Goal: Task Accomplishment & Management: Complete application form

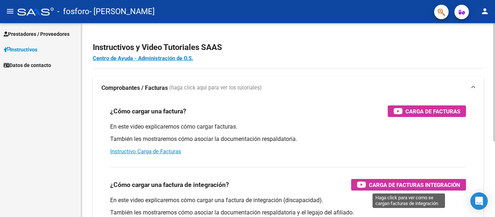
click at [432, 180] on div "Carga de Facturas Integración" at bounding box center [408, 185] width 103 height 12
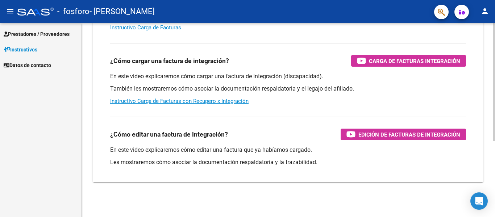
click at [495, 154] on div at bounding box center [495, 120] width 2 height 194
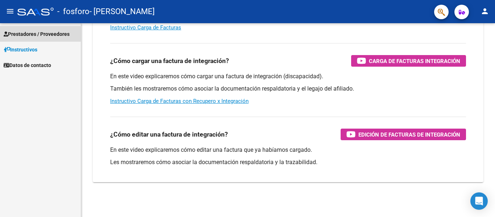
click at [33, 35] on span "Prestadores / Proveedores" at bounding box center [37, 34] width 66 height 8
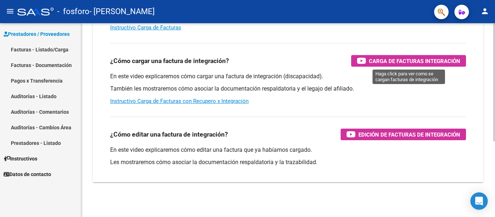
click at [376, 61] on span "Carga de Facturas Integración" at bounding box center [414, 61] width 91 height 9
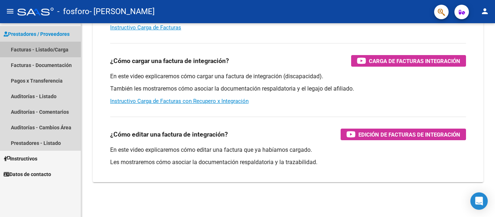
click at [34, 50] on link "Facturas - Listado/Carga" at bounding box center [40, 50] width 81 height 16
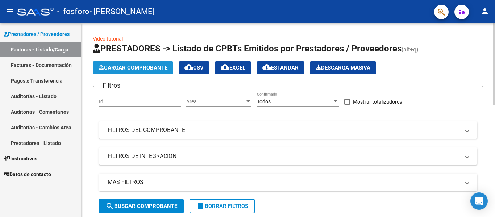
click at [147, 66] on span "Cargar Comprobante" at bounding box center [133, 68] width 69 height 7
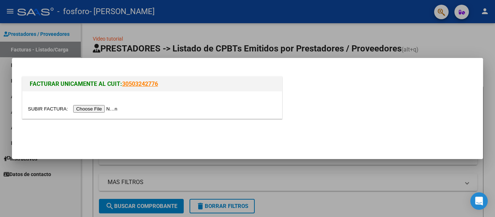
click at [108, 110] on input "file" at bounding box center [74, 109] width 92 height 8
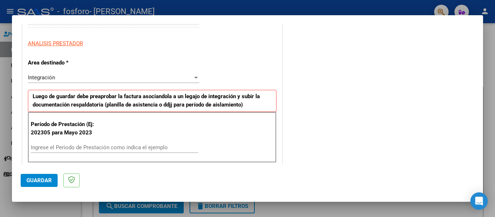
scroll to position [123, 0]
click at [485, 38] on div at bounding box center [247, 108] width 495 height 217
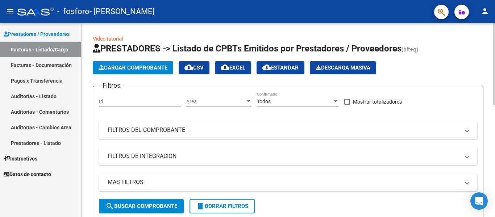
scroll to position [194, 0]
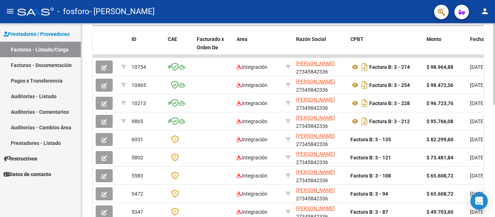
click at [495, 157] on div at bounding box center [495, 120] width 2 height 194
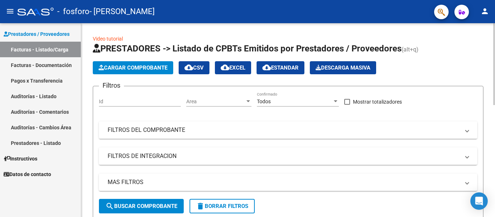
click at [495, 63] on div at bounding box center [495, 120] width 2 height 194
click at [128, 70] on span "Cargar Comprobante" at bounding box center [133, 68] width 69 height 7
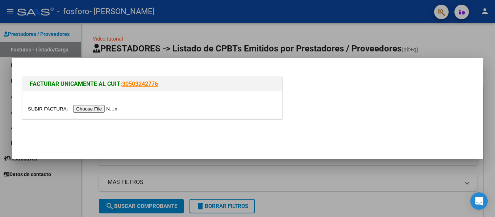
click at [409, 161] on div at bounding box center [247, 108] width 495 height 217
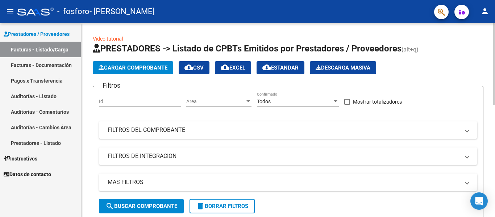
scroll to position [194, 0]
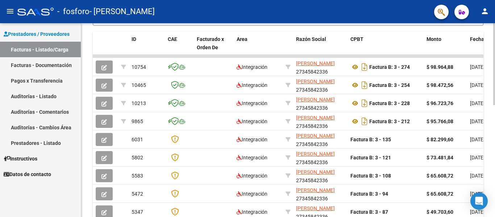
click at [495, 172] on div at bounding box center [495, 120] width 2 height 194
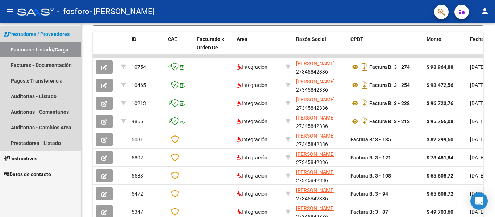
click at [48, 48] on link "Facturas - Listado/Carga" at bounding box center [40, 50] width 81 height 16
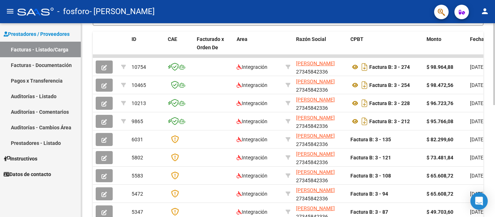
scroll to position [0, 0]
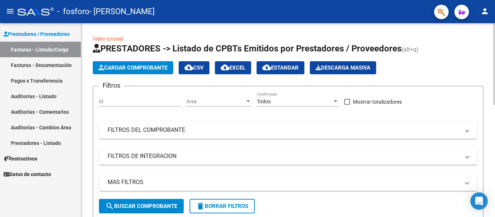
click at [495, 52] on div at bounding box center [495, 120] width 2 height 194
click at [152, 69] on span "Cargar Comprobante" at bounding box center [133, 68] width 69 height 7
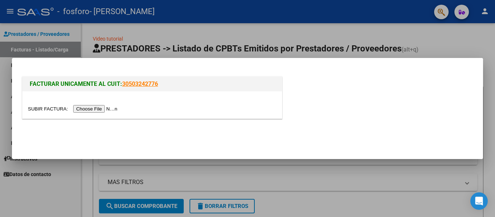
click at [106, 110] on input "file" at bounding box center [74, 109] width 92 height 8
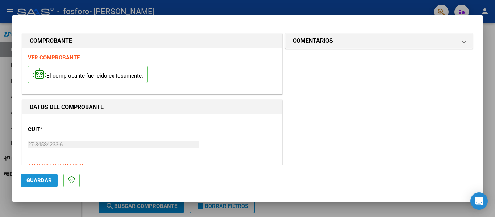
click at [39, 181] on span "Guardar" at bounding box center [38, 180] width 25 height 7
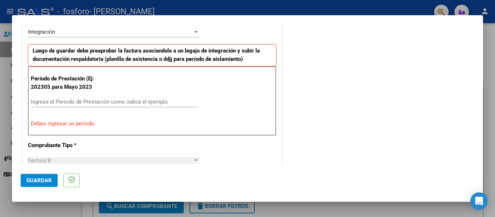
scroll to position [45, 0]
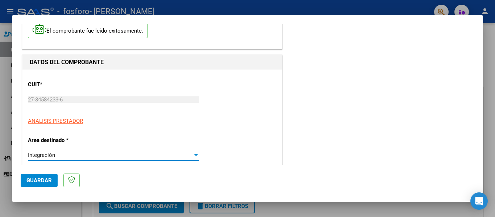
click at [193, 157] on div at bounding box center [196, 155] width 7 height 6
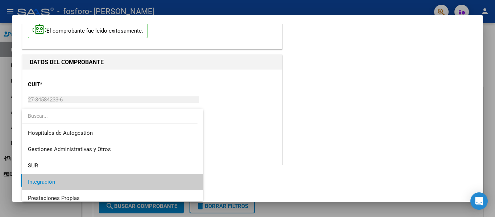
scroll to position [27, 0]
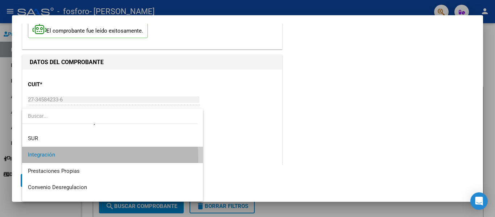
click at [58, 158] on span "Integración" at bounding box center [112, 155] width 169 height 16
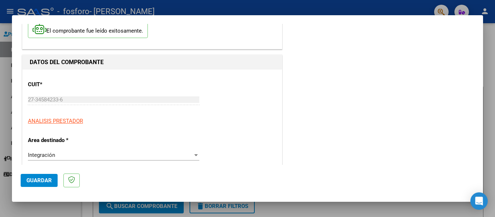
click at [479, 172] on mat-dialog-container "COMPROBANTE VER COMPROBANTE El comprobante fue leído exitosamente. DATOS DEL CO…" at bounding box center [247, 108] width 471 height 187
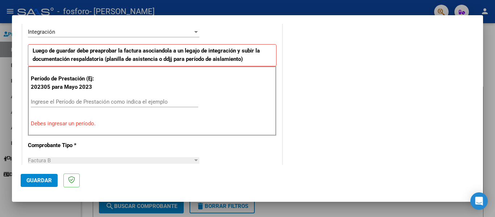
click at [120, 103] on input "Ingrese el Período de Prestación como indica el ejemplo" at bounding box center [115, 102] width 168 height 7
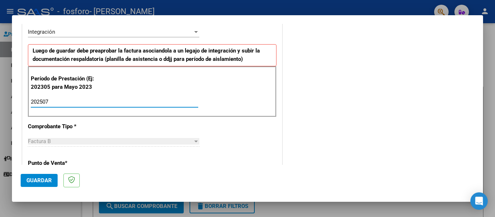
type input "202507"
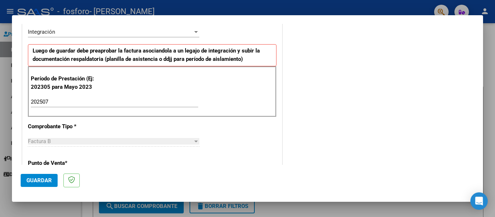
click at [193, 140] on div at bounding box center [196, 142] width 7 height 6
click at [193, 143] on div at bounding box center [196, 142] width 7 height 6
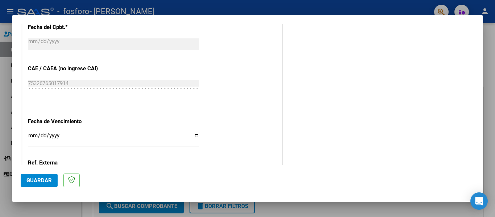
scroll to position [415, 0]
click at [195, 138] on input "Ingresar la fecha" at bounding box center [114, 138] width 172 height 12
type input "[DATE]"
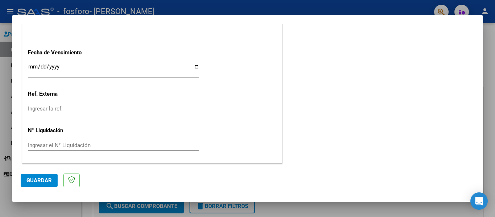
click at [478, 67] on mat-dialog-content "COMPROBANTE VER COMPROBANTE El comprobante fue leído exitosamente. DATOS DEL CO…" at bounding box center [247, 94] width 471 height 141
click at [46, 179] on span "Guardar" at bounding box center [38, 180] width 25 height 7
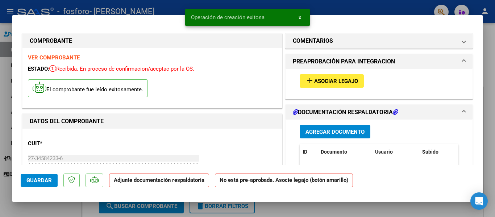
click at [336, 84] on span "Asociar Legajo" at bounding box center [336, 81] width 44 height 7
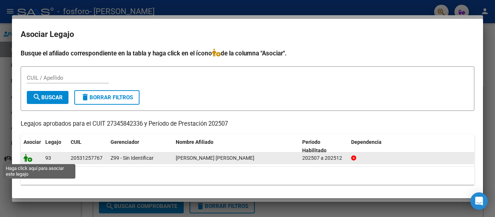
click at [29, 158] on icon at bounding box center [28, 158] width 9 height 8
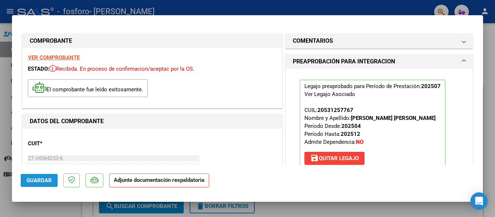
click at [39, 182] on span "Guardar" at bounding box center [38, 180] width 25 height 7
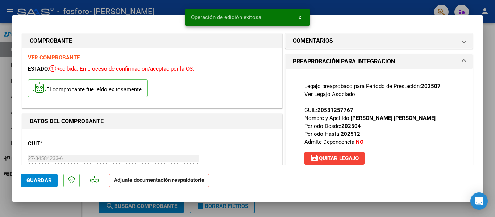
click at [477, 142] on mat-dialog-content "COMPROBANTE VER COMPROBANTE ESTADO: Recibida. En proceso de confirmacion/acepta…" at bounding box center [247, 94] width 471 height 141
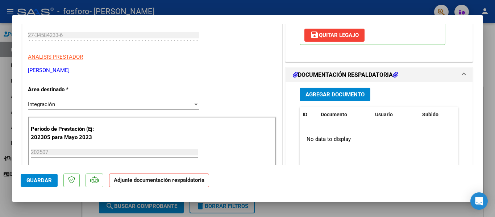
click at [483, 133] on div at bounding box center [247, 108] width 495 height 217
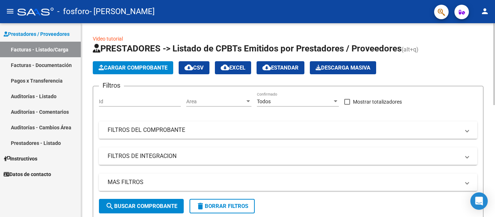
scroll to position [194, 0]
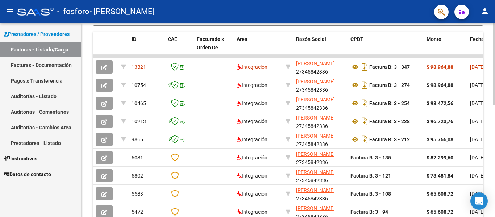
click at [495, 172] on div at bounding box center [495, 120] width 2 height 194
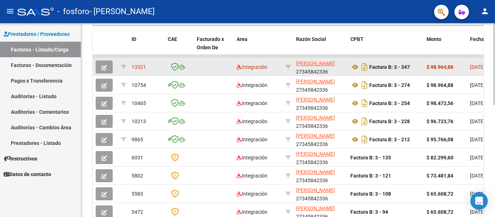
click at [468, 63] on datatable-body-cell "[DATE]" at bounding box center [483, 67] width 33 height 18
click at [105, 71] on button "button" at bounding box center [104, 67] width 17 height 13
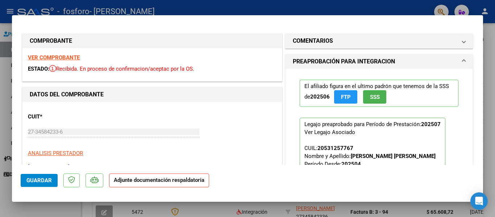
click at [165, 179] on strong "Adjunte documentación respaldatoria" at bounding box center [159, 180] width 91 height 7
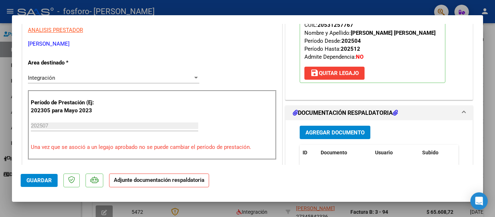
scroll to position [247, 0]
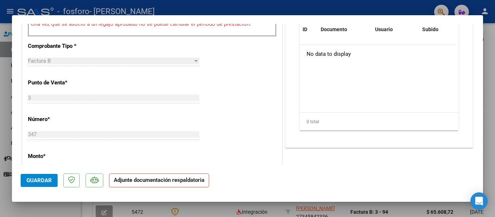
click at [477, 45] on mat-dialog-content "COMPROBANTE VER COMPROBANTE ESTADO: Recibida. En proceso de confirmacion/acepta…" at bounding box center [247, 94] width 471 height 141
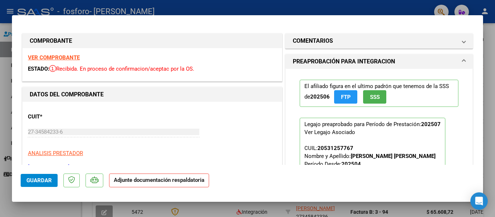
scroll to position [123, 0]
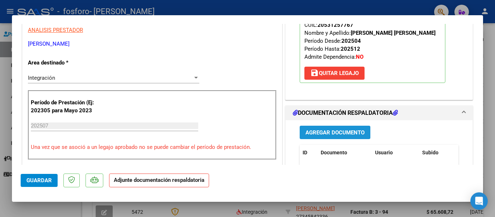
click at [325, 132] on span "Agregar Documento" at bounding box center [335, 132] width 59 height 7
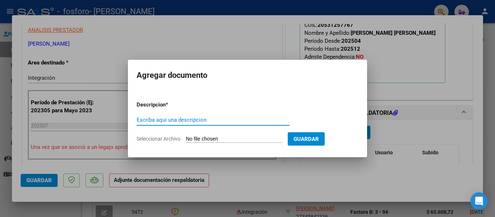
click at [223, 119] on input "Escriba aquí una descripcion" at bounding box center [213, 120] width 153 height 7
type input "factura"
click at [227, 137] on input "Seleccionar Archivo" at bounding box center [234, 139] width 96 height 7
type input "C:\fakepath\[PERSON_NAME] [DATE].pdf"
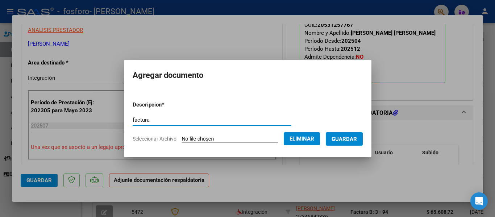
click at [158, 120] on input "factura" at bounding box center [212, 120] width 159 height 7
type input "f"
click at [263, 124] on div "Escriba aquí una descripcion" at bounding box center [212, 120] width 159 height 11
type input "factura"
click at [355, 142] on span "Guardar" at bounding box center [344, 139] width 25 height 7
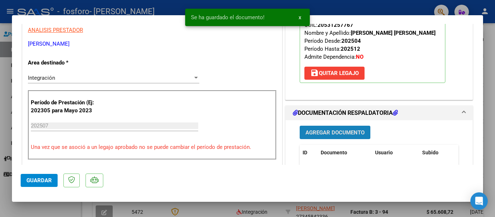
click at [341, 136] on span "Agregar Documento" at bounding box center [335, 132] width 59 height 7
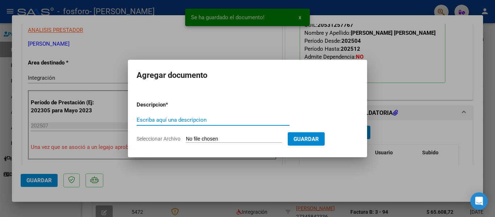
click at [234, 119] on input "Escriba aquí una descripcion" at bounding box center [213, 120] width 153 height 7
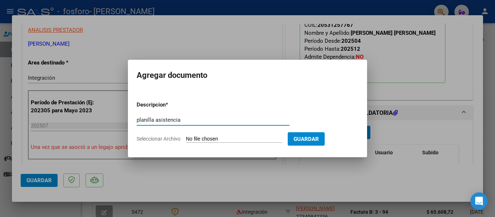
type input "planilla asistencia"
click at [176, 137] on span "Seleccionar Archivo" at bounding box center [159, 139] width 44 height 6
click at [186, 137] on input "Seleccionar Archivo" at bounding box center [234, 139] width 96 height 7
type input "C:\fakepath\[PERSON_NAME] PA [DATE].pdf"
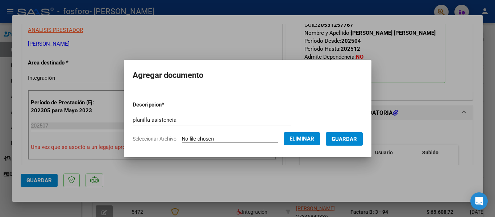
click at [355, 136] on span "Guardar" at bounding box center [344, 139] width 25 height 7
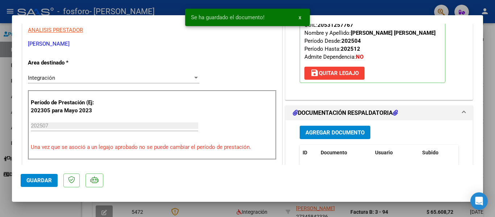
click at [483, 152] on div at bounding box center [247, 108] width 495 height 217
type input "$ 0,00"
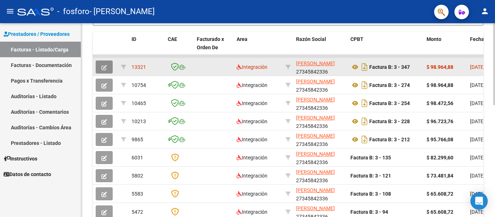
click at [106, 65] on icon "button" at bounding box center [104, 67] width 5 height 5
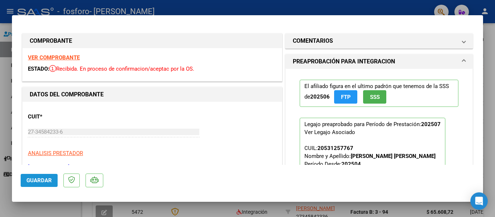
click at [46, 181] on span "Guardar" at bounding box center [38, 180] width 25 height 7
click at [495, 62] on div at bounding box center [247, 108] width 495 height 217
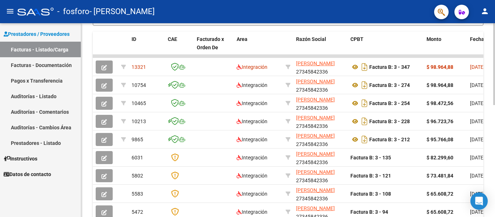
click at [495, 134] on div at bounding box center [495, 148] width 2 height 82
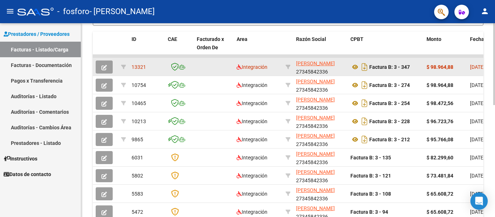
drag, startPoint x: 474, startPoint y: 58, endPoint x: 459, endPoint y: 73, distance: 21.5
click at [459, 73] on datatable-scroller "13321 Integración [PERSON_NAME] 27345842336 Factura B: 3 - 347 $ 98.964,88 [DAT…" at bounding box center [288, 147] width 391 height 185
click at [355, 69] on icon at bounding box center [355, 67] width 9 height 9
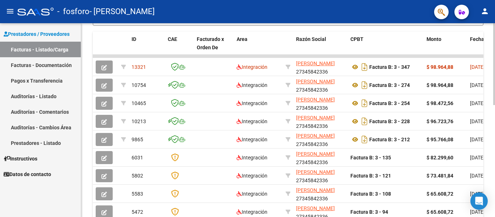
scroll to position [0, 0]
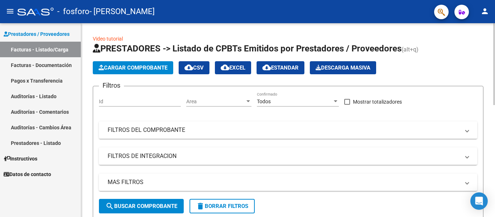
click at [495, 55] on div at bounding box center [495, 120] width 2 height 194
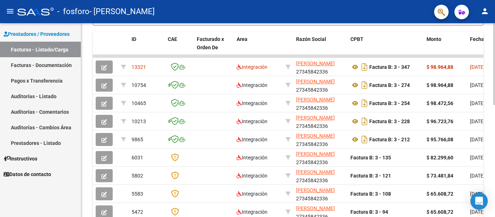
click at [495, 172] on div at bounding box center [495, 120] width 2 height 194
click at [495, 172] on div at bounding box center [495, 148] width 2 height 82
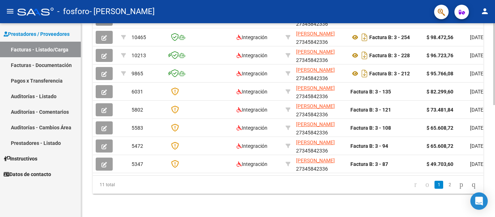
click at [495, 190] on div at bounding box center [495, 120] width 2 height 194
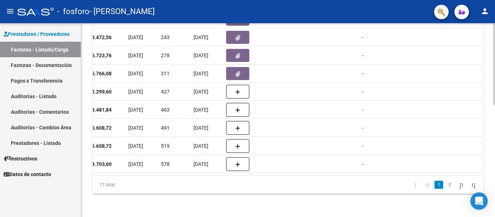
scroll to position [72, 0]
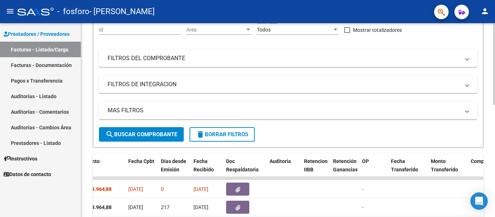
click at [495, 68] on div at bounding box center [495, 120] width 2 height 194
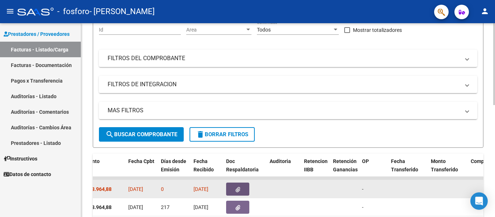
click at [242, 194] on button "button" at bounding box center [237, 189] width 23 height 13
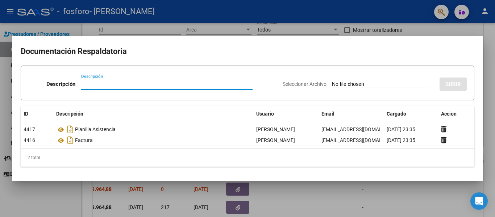
click at [407, 209] on div at bounding box center [247, 108] width 495 height 217
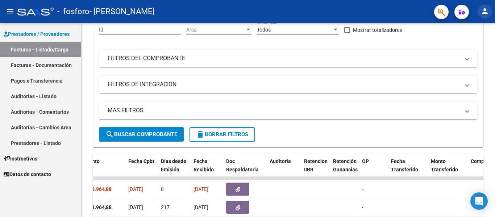
click at [485, 12] on mat-icon "person" at bounding box center [485, 11] width 9 height 9
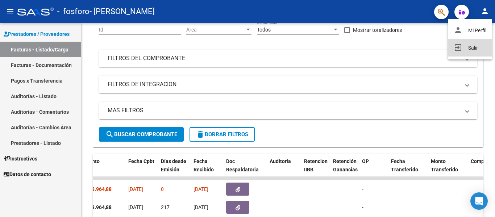
click at [469, 48] on button "exit_to_app Salir" at bounding box center [470, 47] width 44 height 17
